Goal: Find specific page/section

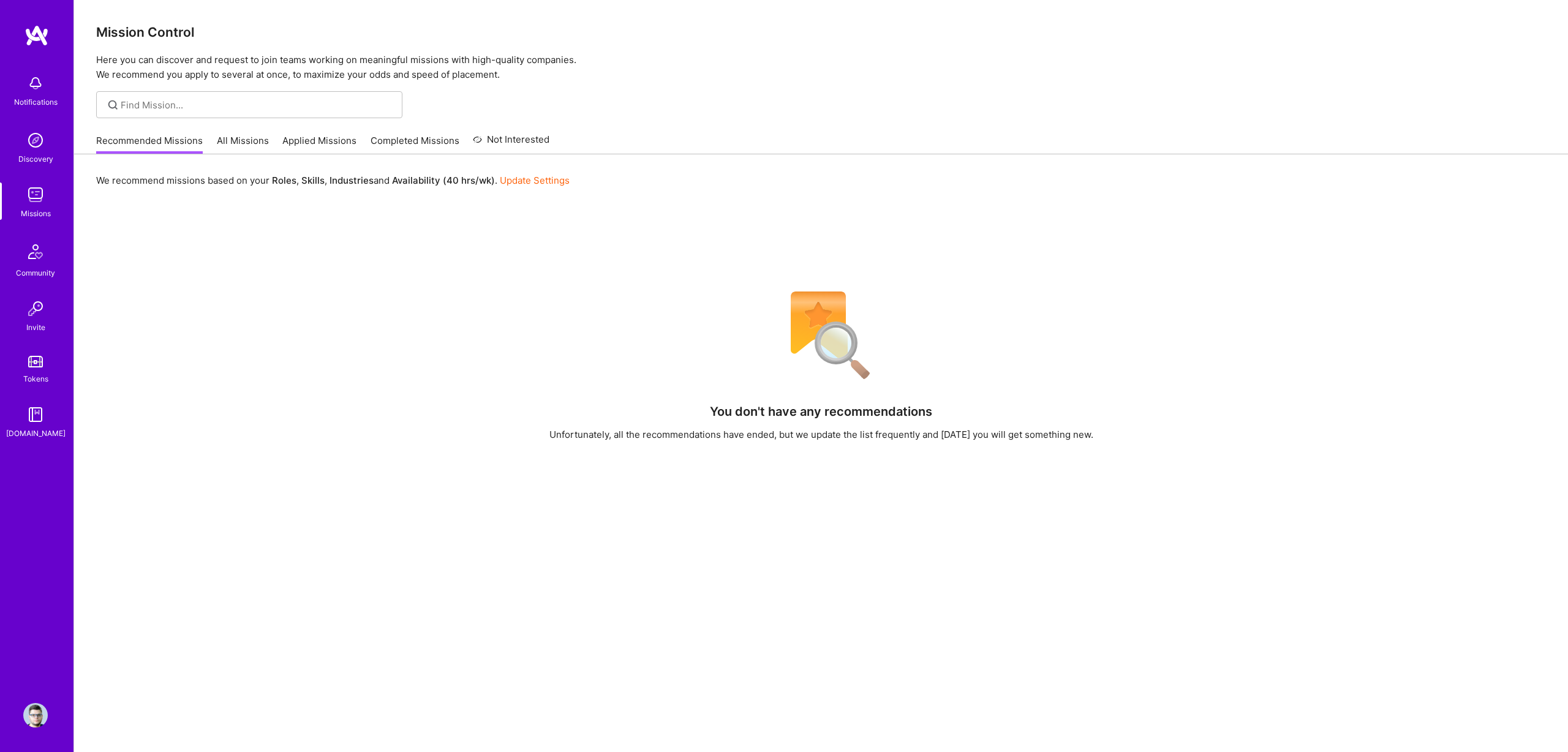
click at [227, 141] on link "All Missions" at bounding box center [243, 144] width 52 height 20
